Goal: Communication & Community: Answer question/provide support

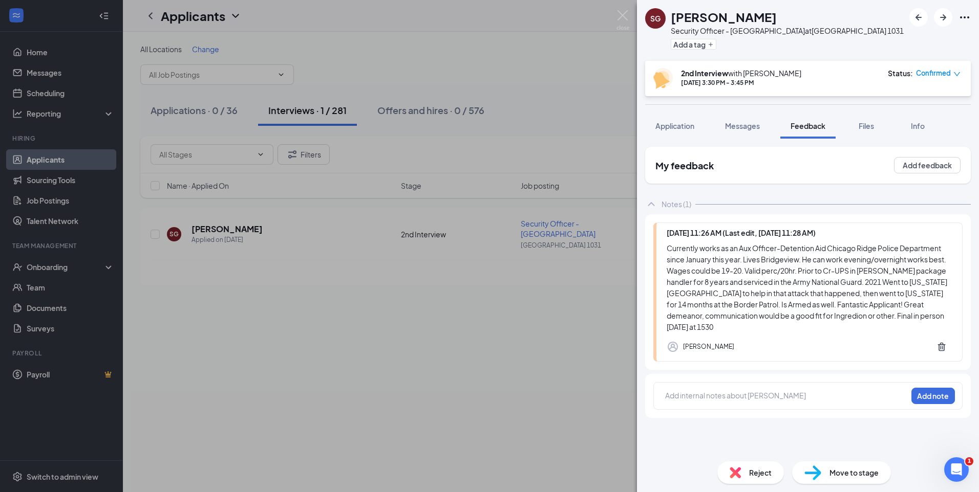
click at [753, 398] on div at bounding box center [785, 396] width 241 height 11
click at [757, 122] on span "Messages" at bounding box center [742, 125] width 35 height 9
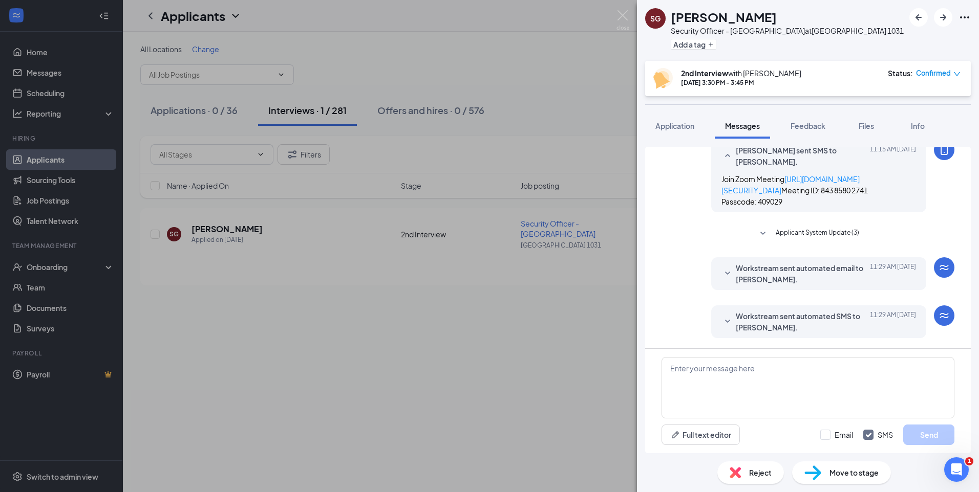
scroll to position [345, 0]
click at [623, 18] on img at bounding box center [622, 20] width 13 height 20
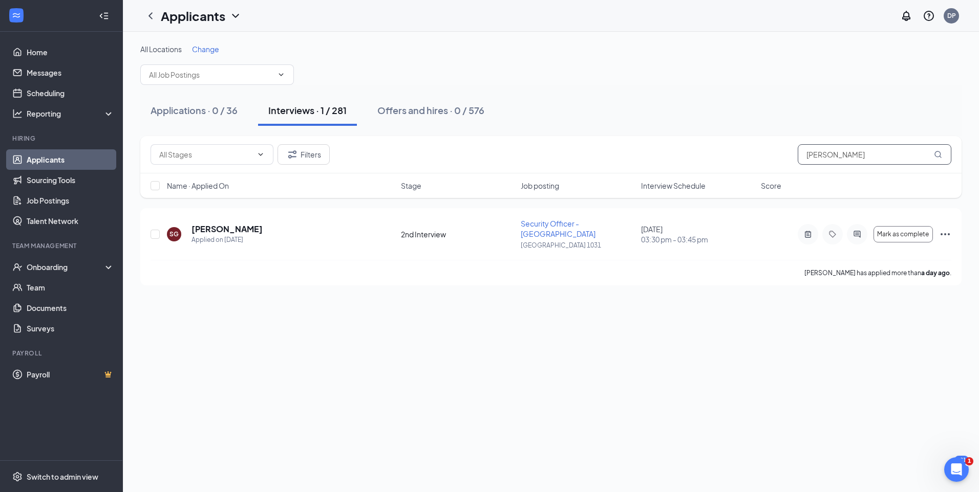
drag, startPoint x: 842, startPoint y: 157, endPoint x: 771, endPoint y: 158, distance: 71.2
click at [771, 158] on div "Filters [PERSON_NAME]" at bounding box center [551, 154] width 801 height 20
type input "[PERSON_NAME]"
click at [245, 225] on h5 "[PERSON_NAME]" at bounding box center [226, 229] width 71 height 11
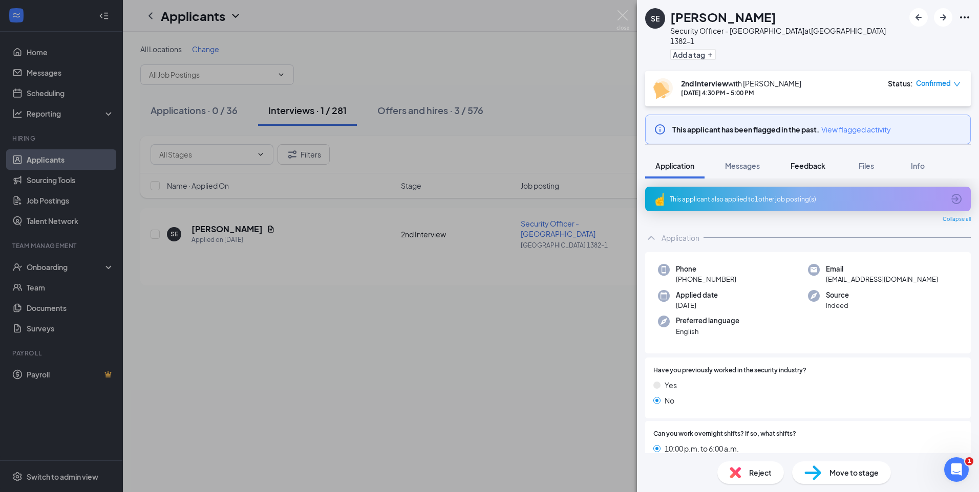
click at [797, 161] on span "Feedback" at bounding box center [807, 165] width 35 height 9
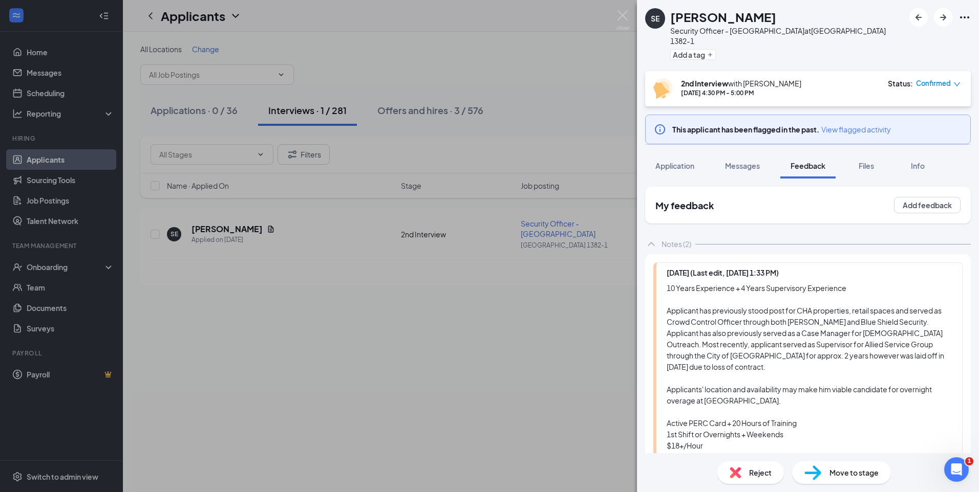
scroll to position [160, 0]
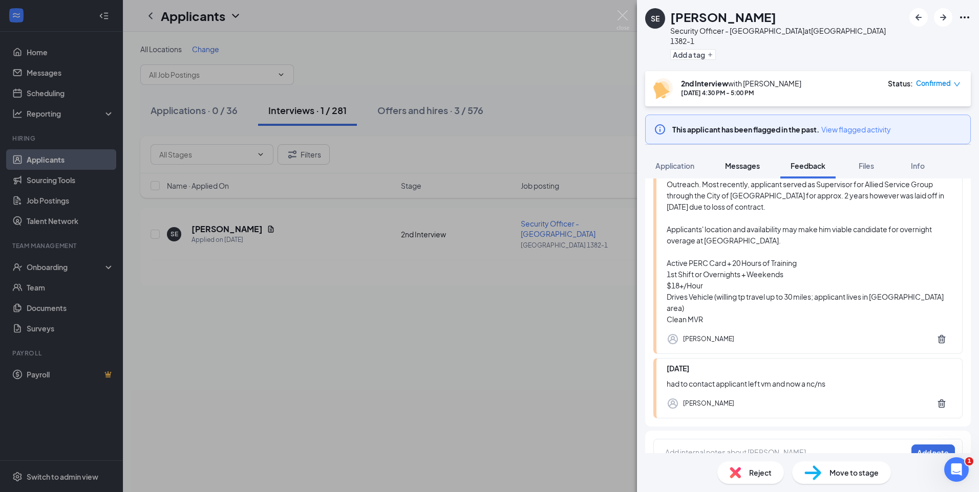
click at [745, 161] on span "Messages" at bounding box center [742, 165] width 35 height 9
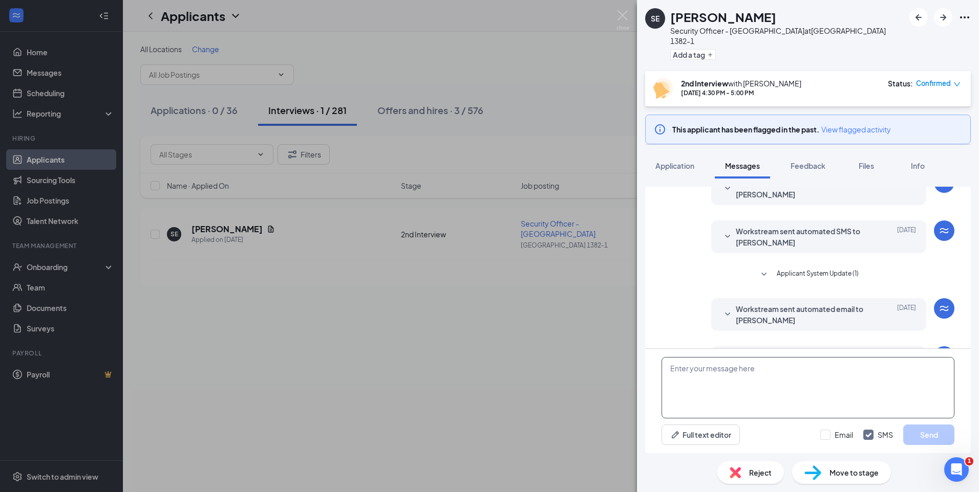
scroll to position [209, 0]
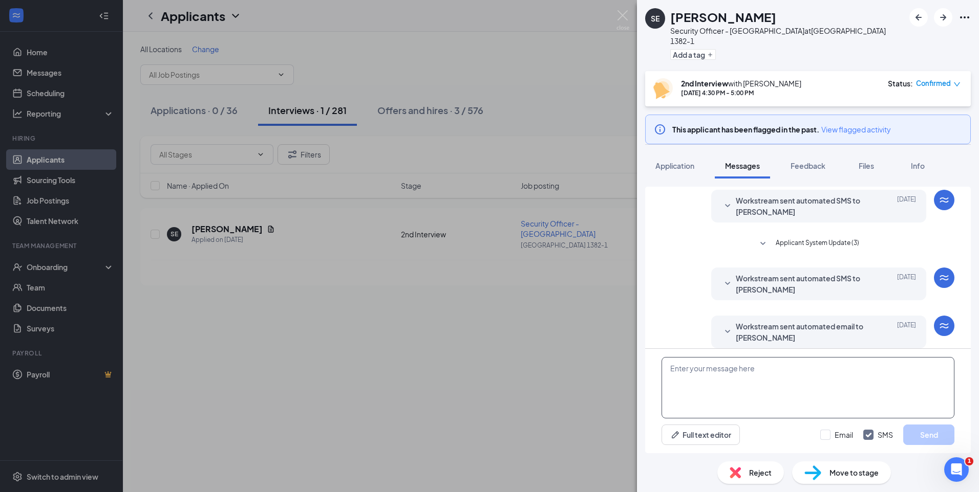
click at [747, 375] on textarea at bounding box center [807, 387] width 293 height 61
paste textarea "[URL][DOMAIN_NAME][SECURITY_DATA]"
type textarea "[URL][DOMAIN_NAME][SECURITY_DATA]"
click at [841, 438] on input "Email" at bounding box center [836, 435] width 33 height 10
checkbox input "true"
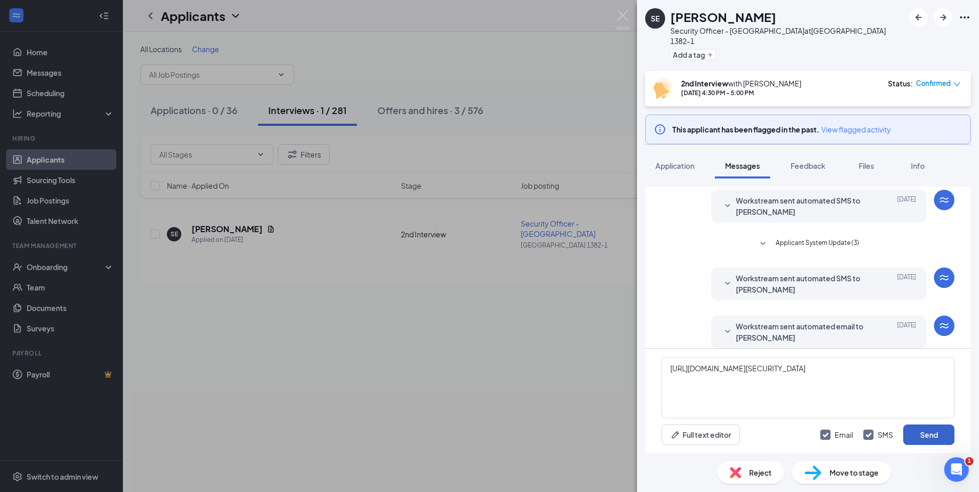
click at [923, 430] on button "Send" at bounding box center [928, 435] width 51 height 20
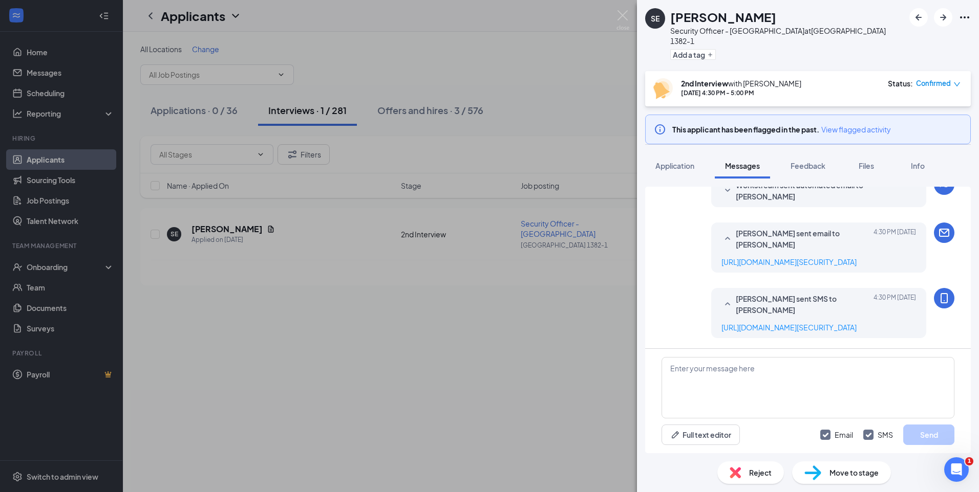
scroll to position [362, 0]
click at [624, 14] on img at bounding box center [622, 20] width 13 height 20
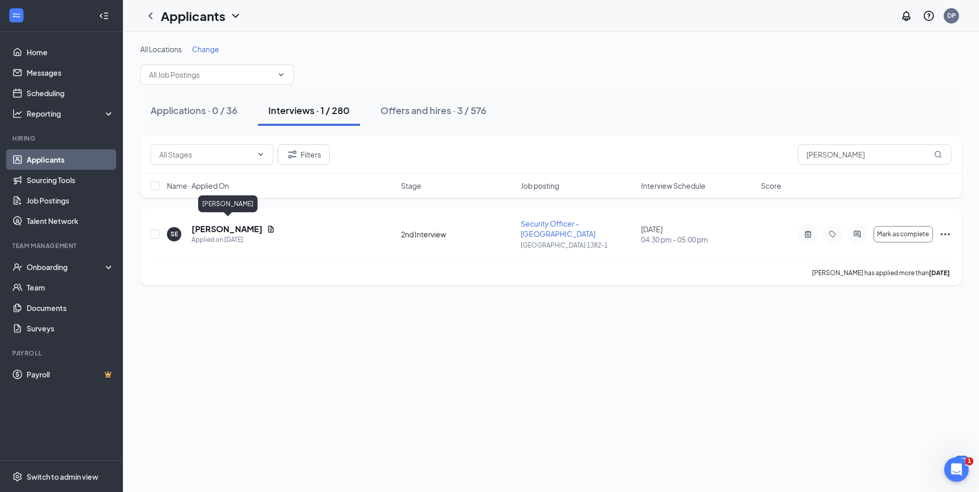
click at [241, 226] on h5 "[PERSON_NAME]" at bounding box center [226, 229] width 71 height 11
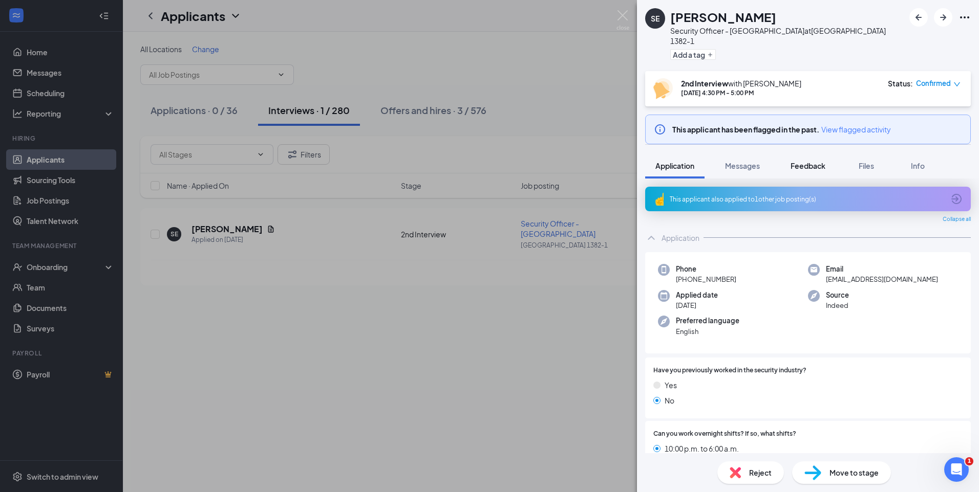
click at [801, 161] on span "Feedback" at bounding box center [807, 165] width 35 height 9
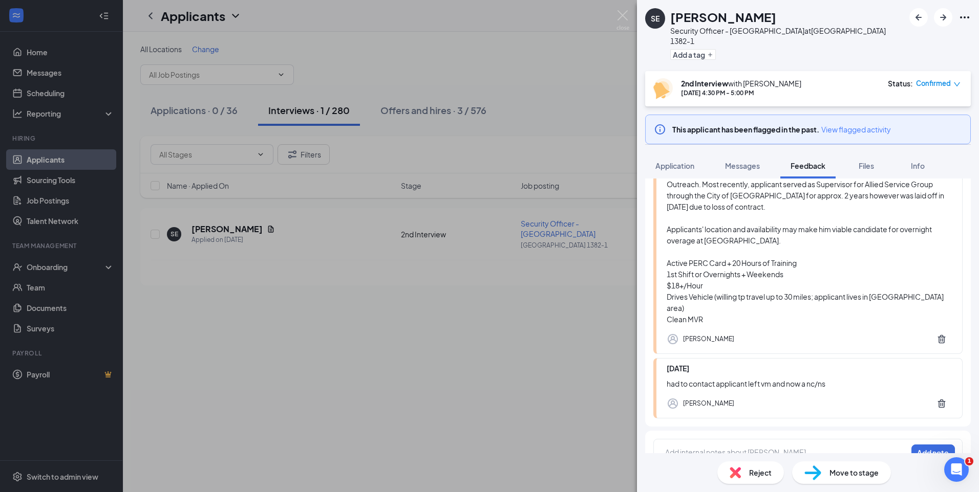
scroll to position [58, 0]
